Goal: Information Seeking & Learning: Check status

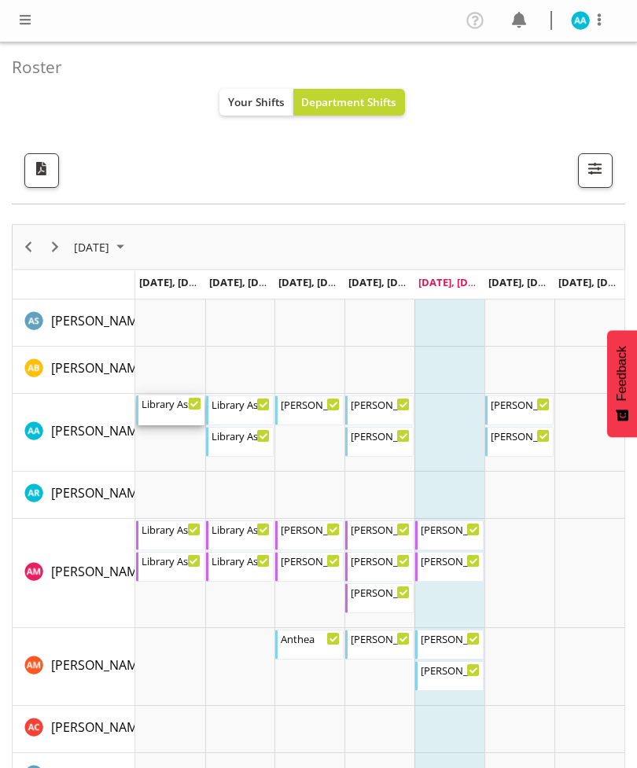
click at [149, 416] on div "Library Assistant 12:00 PM - 1:00 PM" at bounding box center [171, 410] width 60 height 30
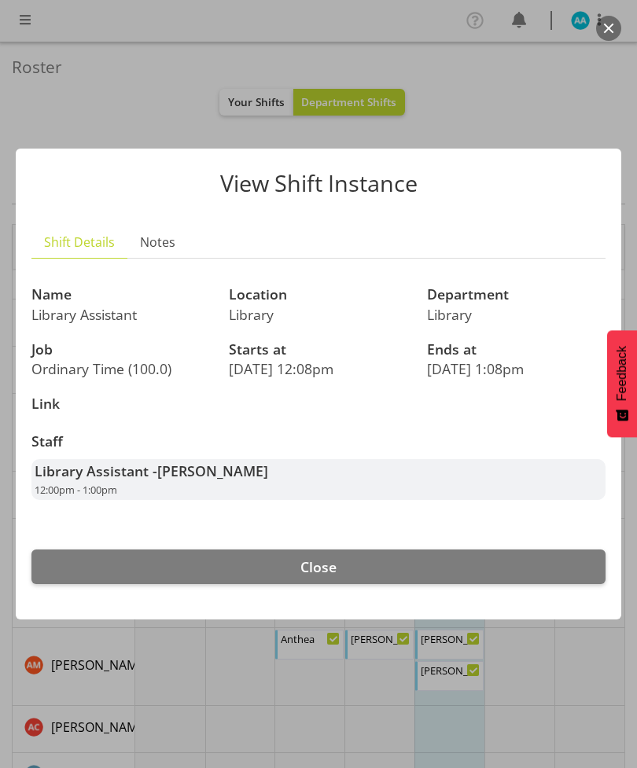
click at [44, 87] on div at bounding box center [318, 384] width 637 height 768
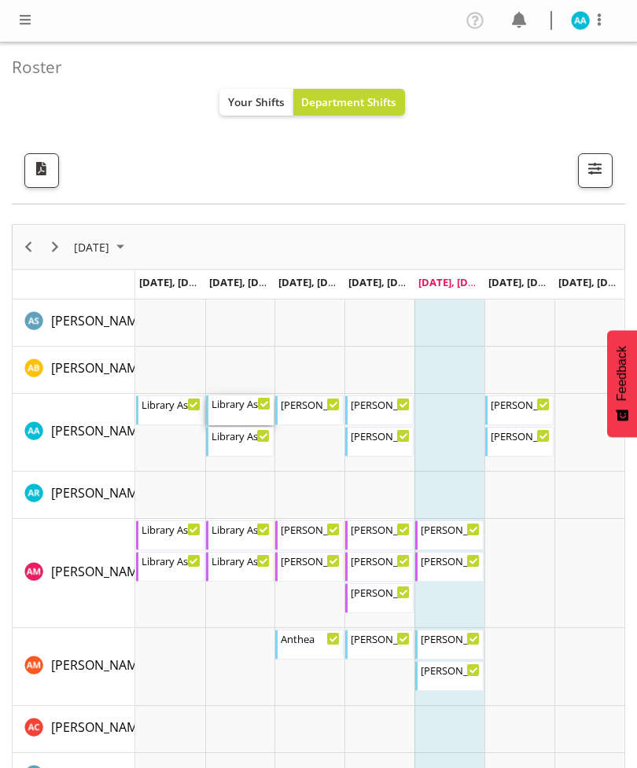
click at [234, 417] on div "Library Assistant 8:30 AM - 10:00 AM" at bounding box center [241, 410] width 60 height 30
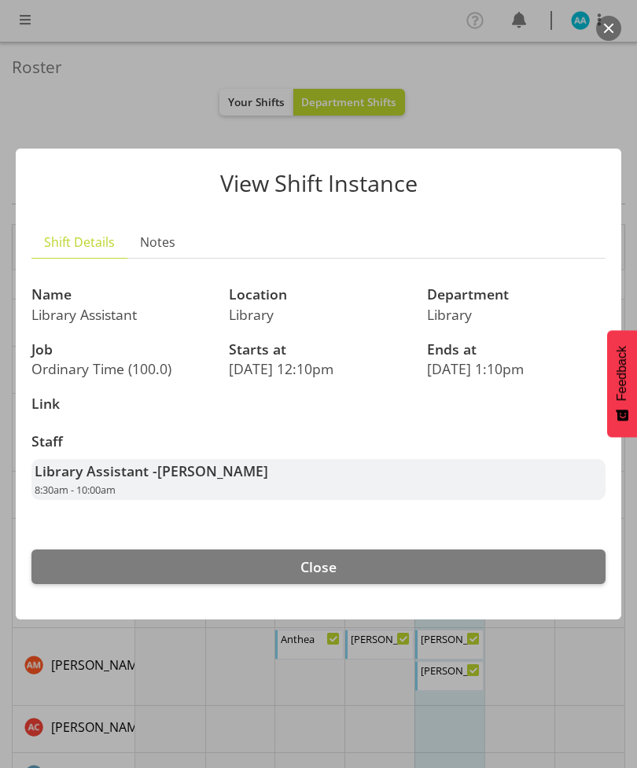
click at [79, 142] on div "View Shift Instance Shift Details Notes Name Library Assistant Location Library…" at bounding box center [318, 383] width 637 height 549
click at [68, 97] on div at bounding box center [318, 384] width 637 height 768
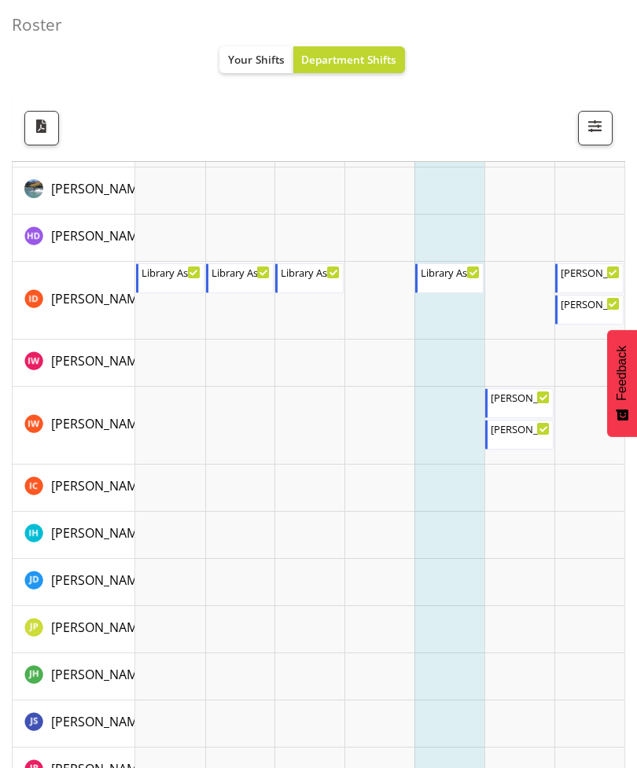
scroll to position [2161, 0]
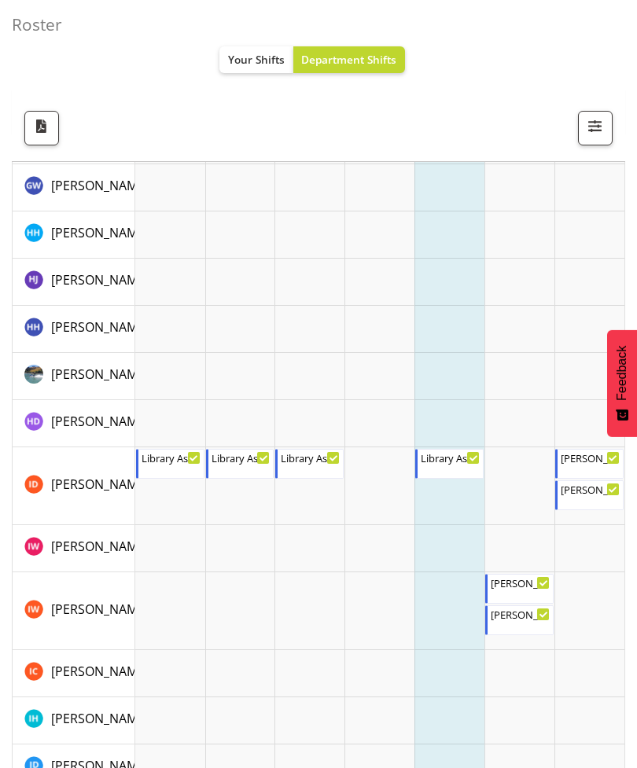
click at [159, 510] on td "Timeline Week of August 15, 2025" at bounding box center [170, 487] width 70 height 78
click at [167, 321] on td "Timeline Week of August 15, 2025" at bounding box center [170, 329] width 70 height 47
click at [180, 230] on td "Timeline Week of August 15, 2025" at bounding box center [170, 234] width 70 height 47
click at [259, 62] on span "Your Shifts" at bounding box center [256, 59] width 57 height 15
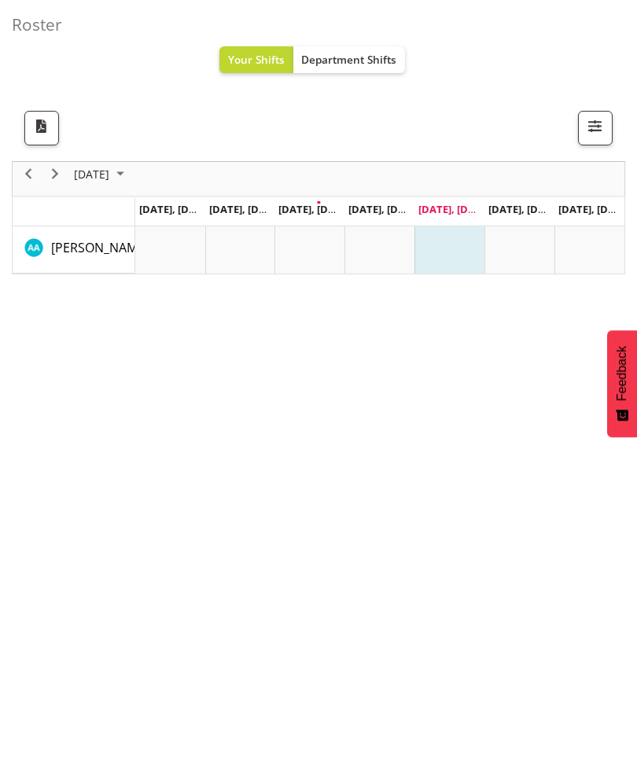
scroll to position [23, 0]
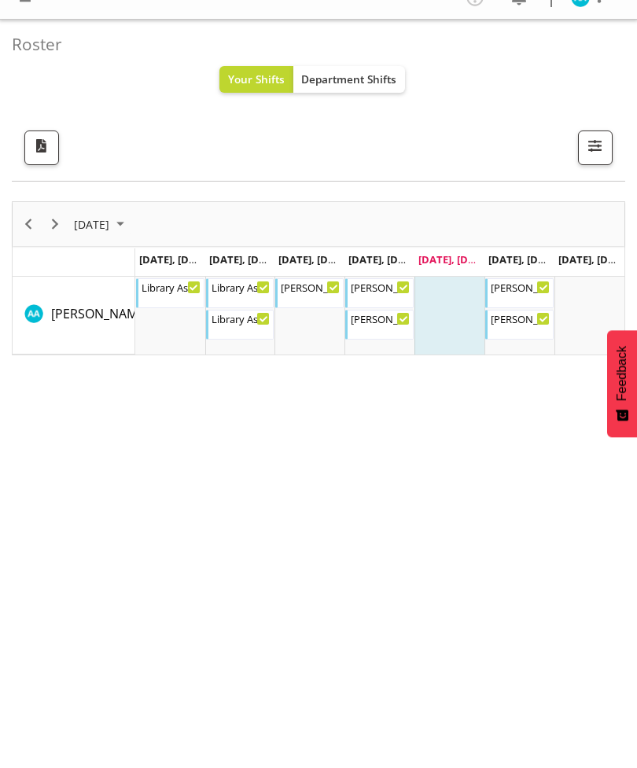
click at [336, 81] on span "Department Shifts" at bounding box center [348, 79] width 95 height 15
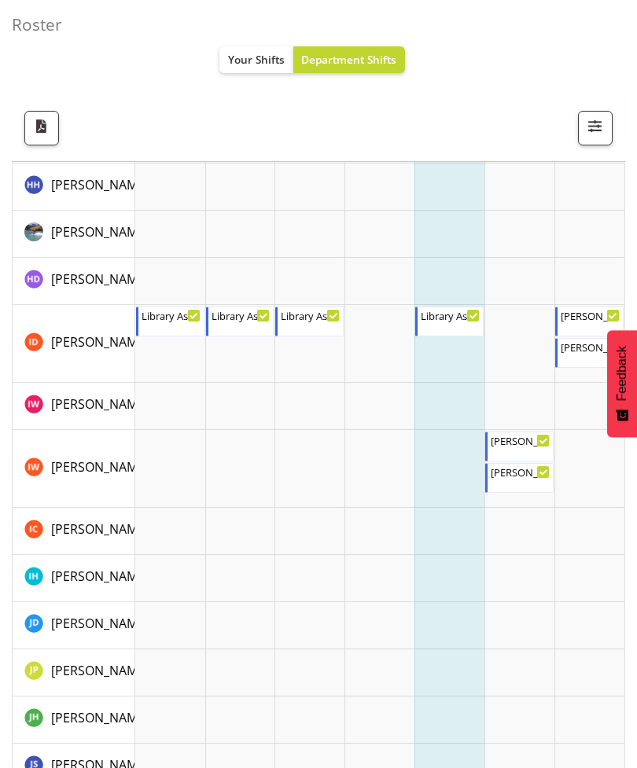
scroll to position [2131, 0]
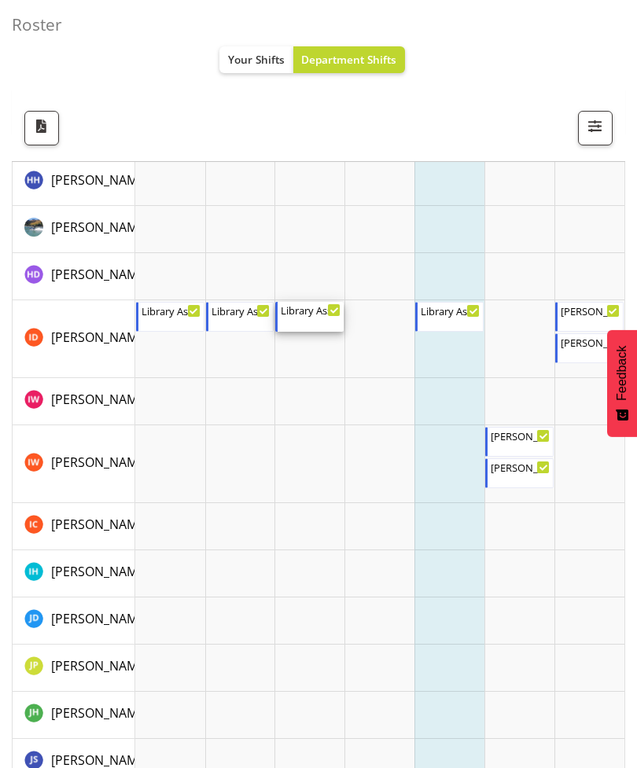
click at [312, 314] on div "Library Assistant - After School" at bounding box center [311, 311] width 60 height 16
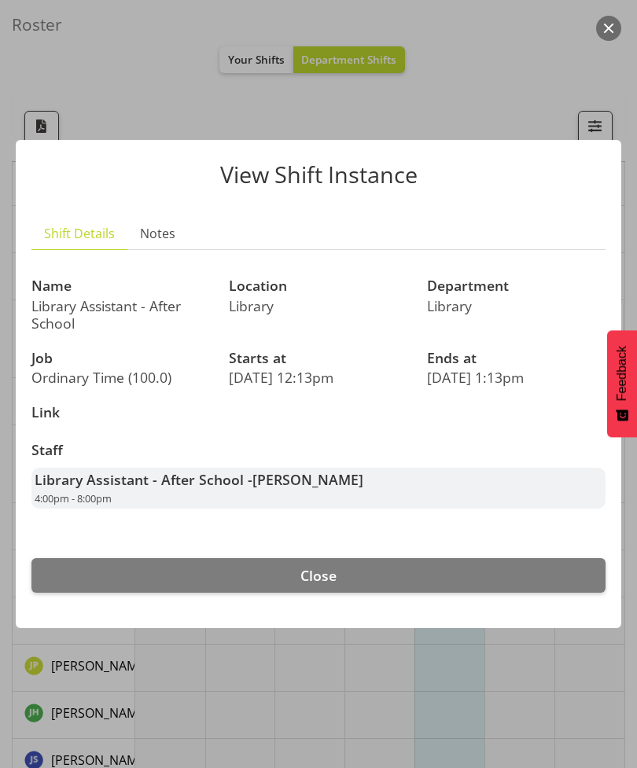
click at [110, 110] on div at bounding box center [318, 384] width 637 height 768
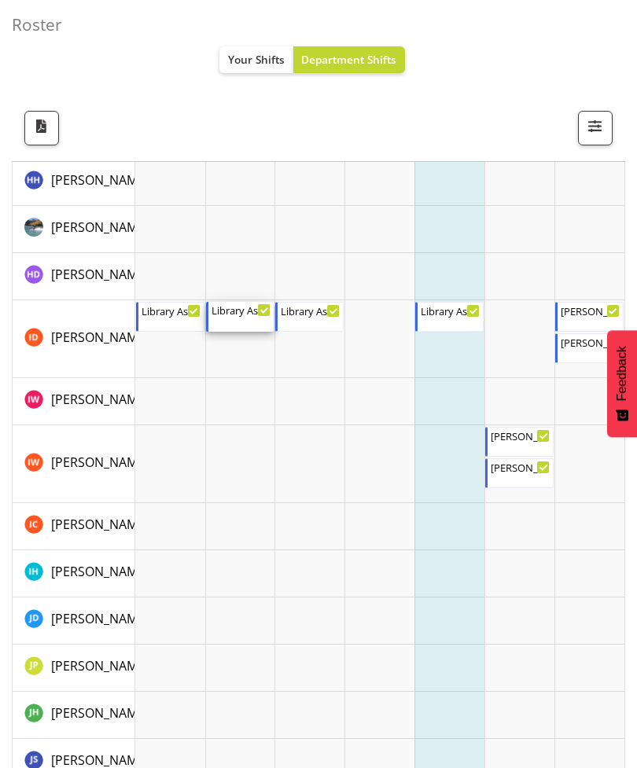
click at [249, 318] on div "Library Assistant - After School 4:00 PM - 5:30 PM" at bounding box center [241, 317] width 60 height 30
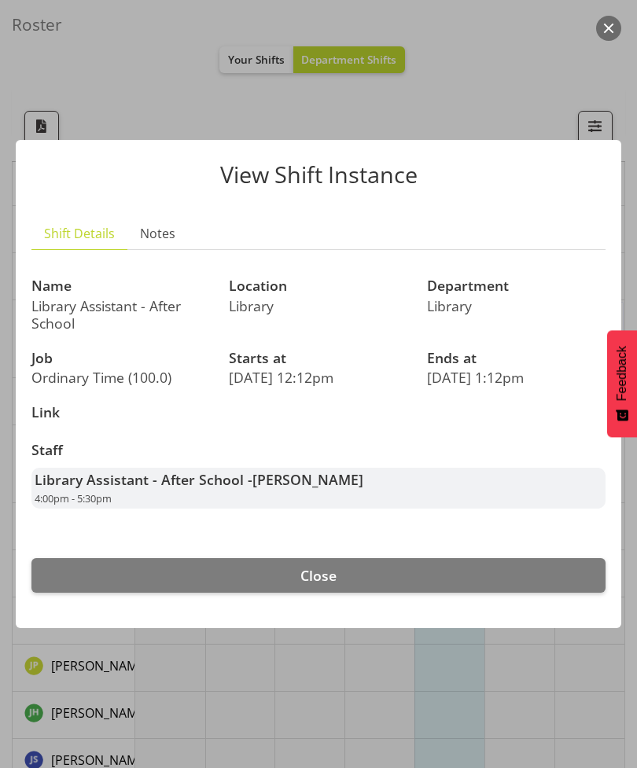
click at [130, 112] on div at bounding box center [318, 384] width 637 height 768
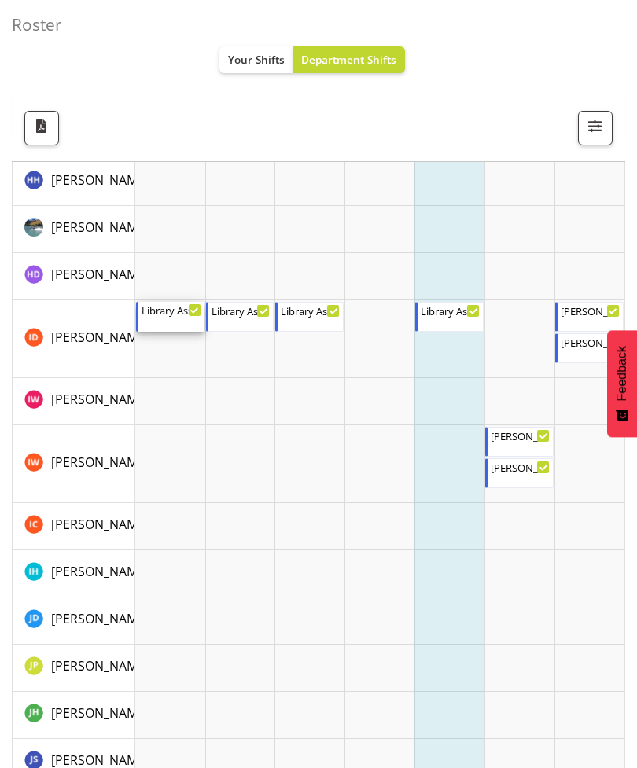
click at [178, 309] on div "Library Assistant - After School" at bounding box center [171, 310] width 60 height 16
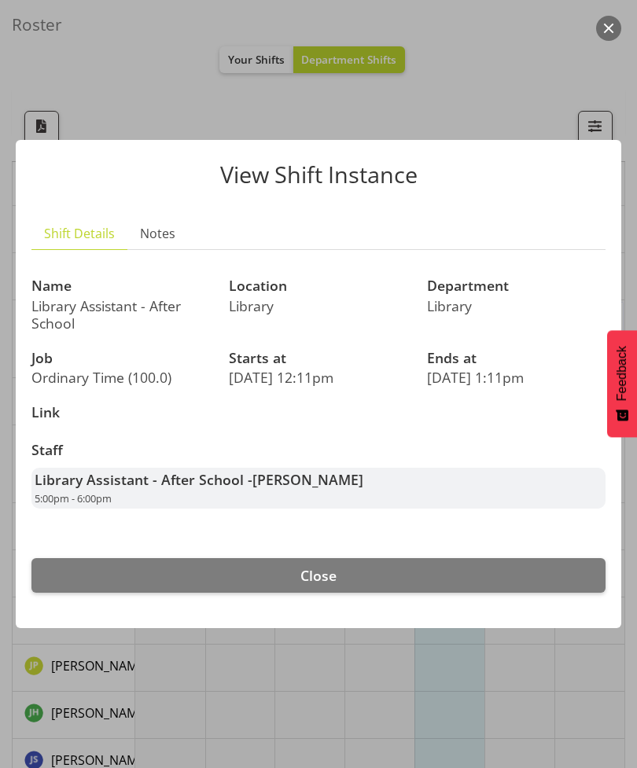
click at [100, 114] on div at bounding box center [318, 384] width 637 height 768
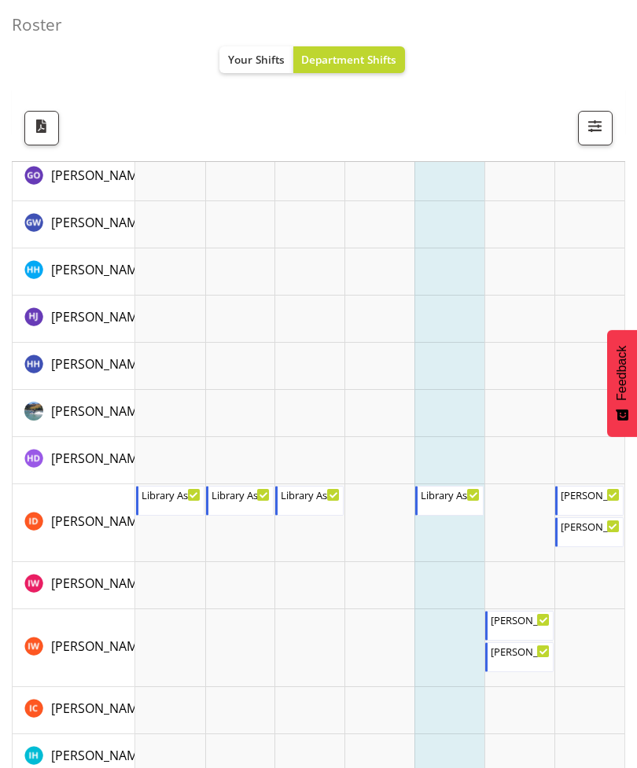
scroll to position [1948, 0]
click at [442, 503] on div "Library Assistant - After School 3:00 PM - 5:00 PM" at bounding box center [450, 501] width 60 height 30
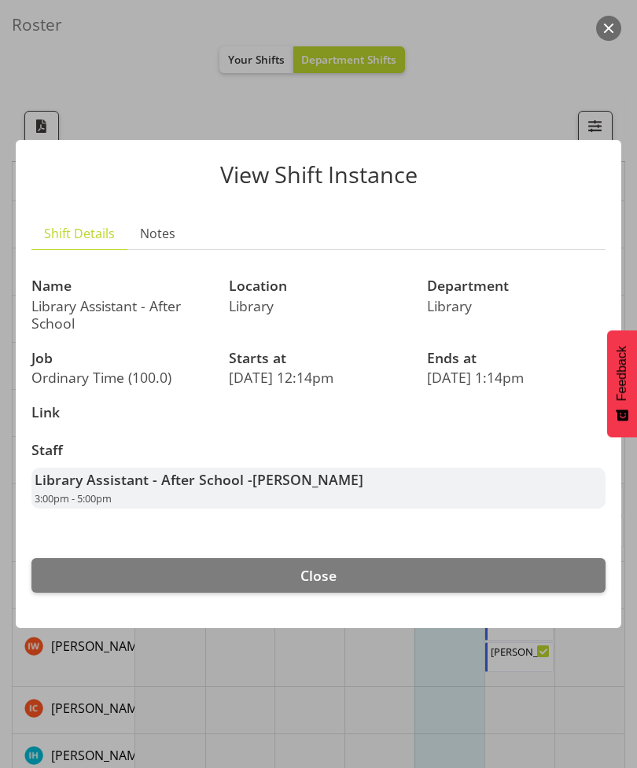
click at [111, 116] on div at bounding box center [318, 384] width 637 height 768
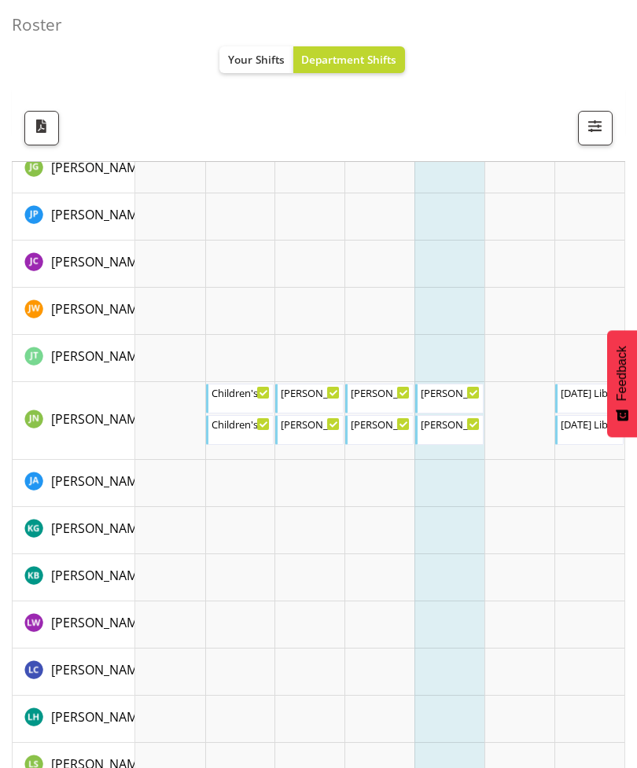
scroll to position [3041, 0]
